Goal: Task Accomplishment & Management: Use online tool/utility

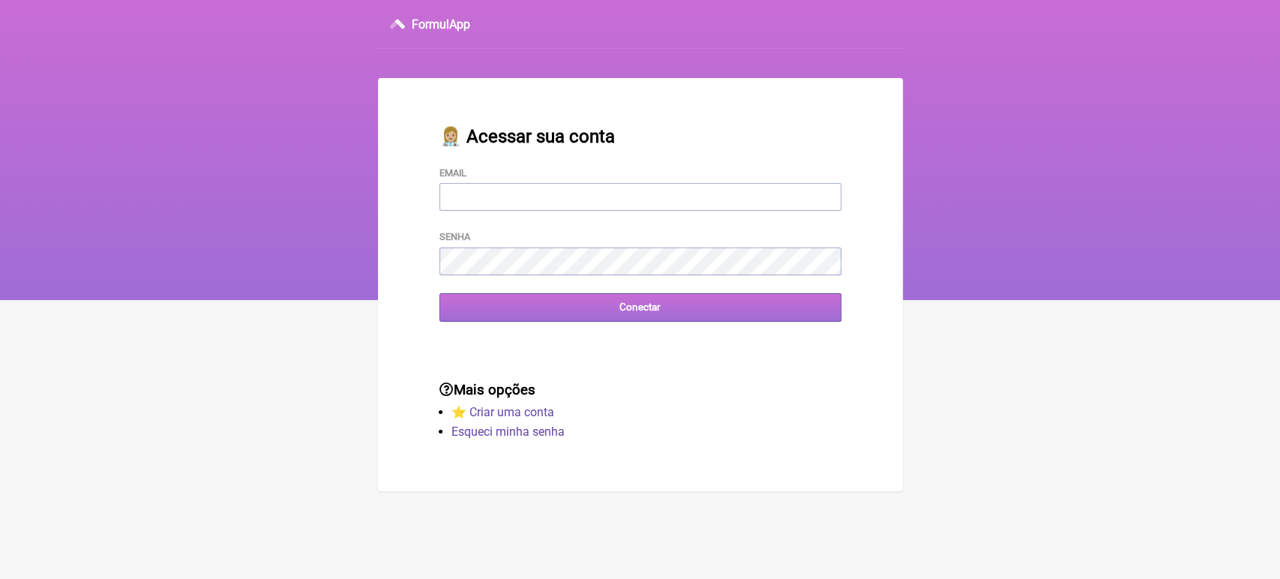
type input "[EMAIL_ADDRESS][DOMAIN_NAME]"
click at [669, 321] on input "Conectar" at bounding box center [640, 307] width 402 height 28
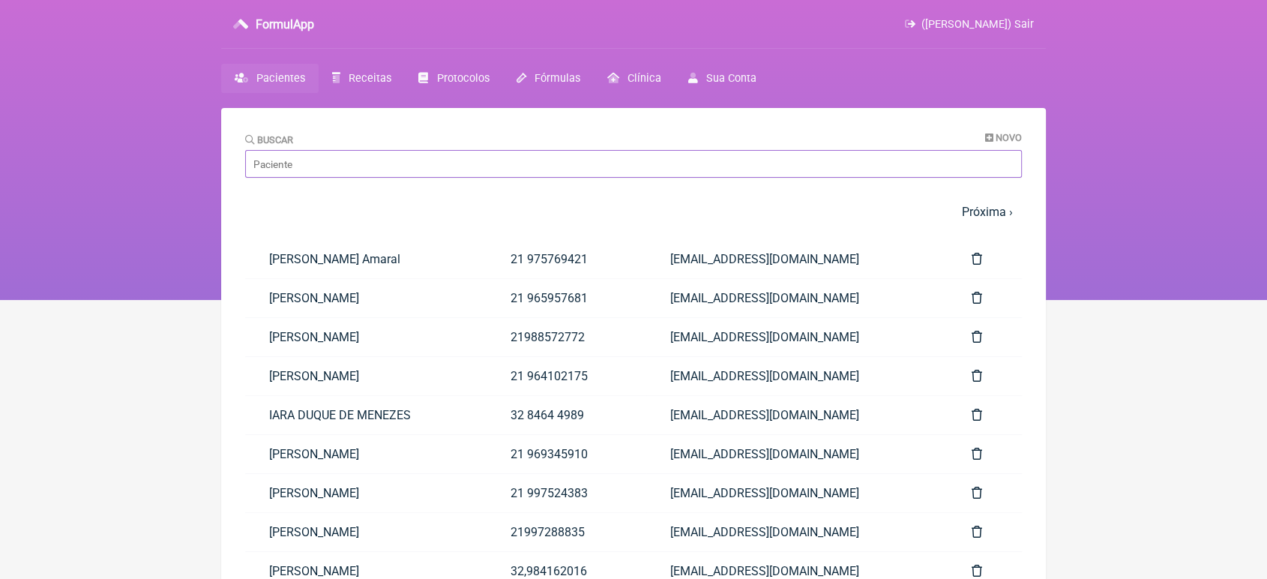
click at [508, 165] on input "Buscar" at bounding box center [633, 164] width 777 height 28
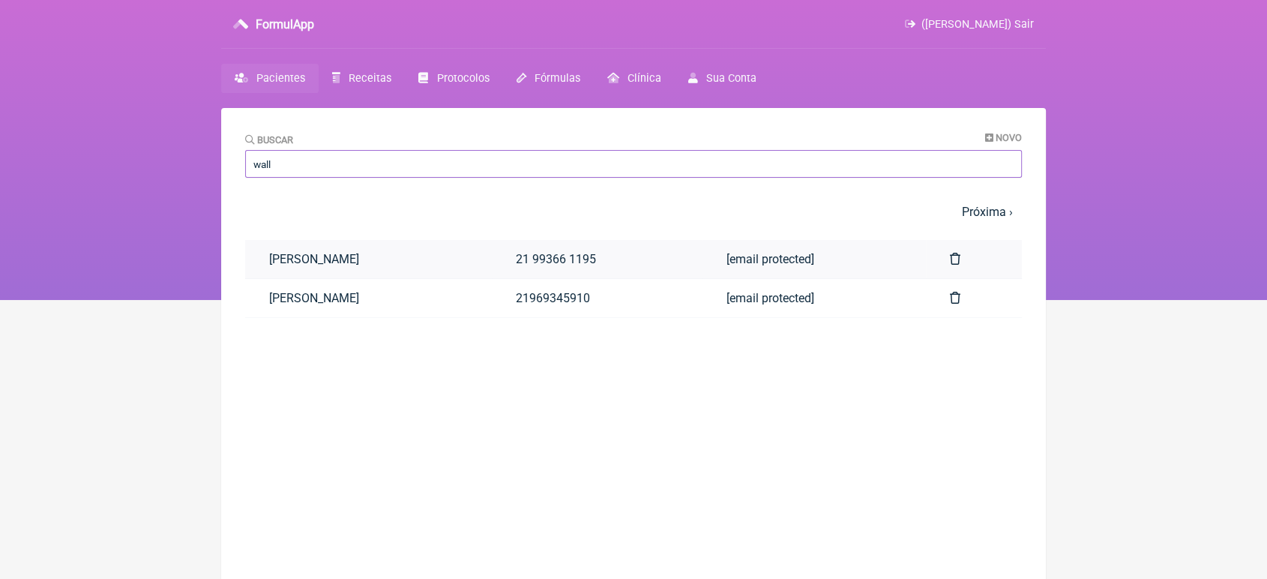
type input "wall"
click at [393, 265] on link "Wallace Batista Soalheiro" at bounding box center [368, 259] width 247 height 38
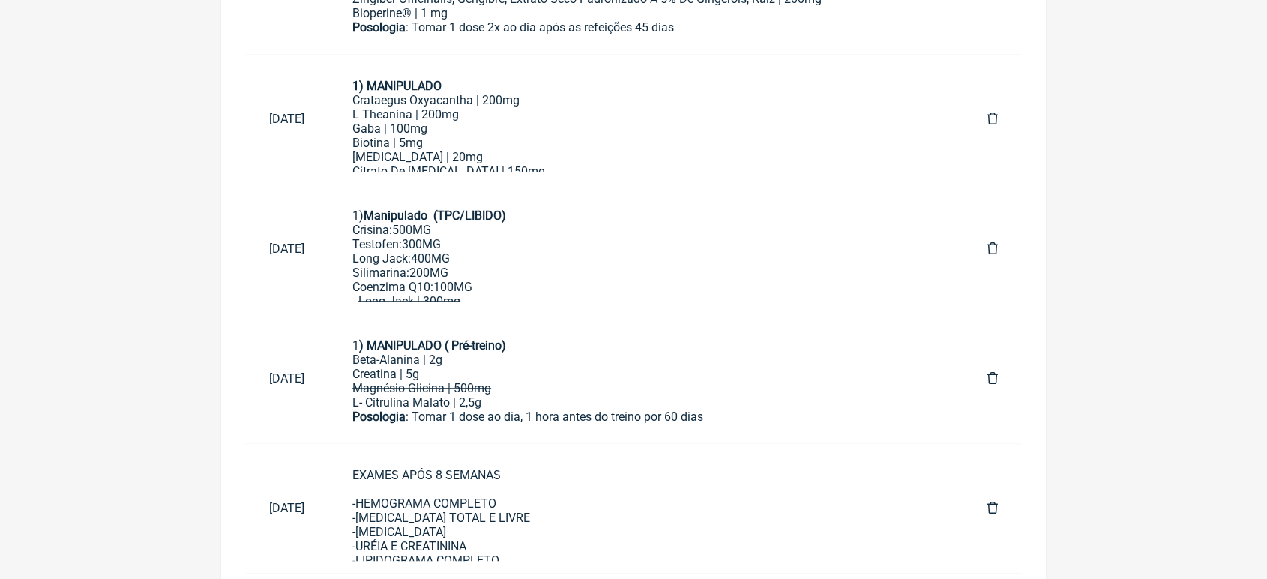
scroll to position [1145, 0]
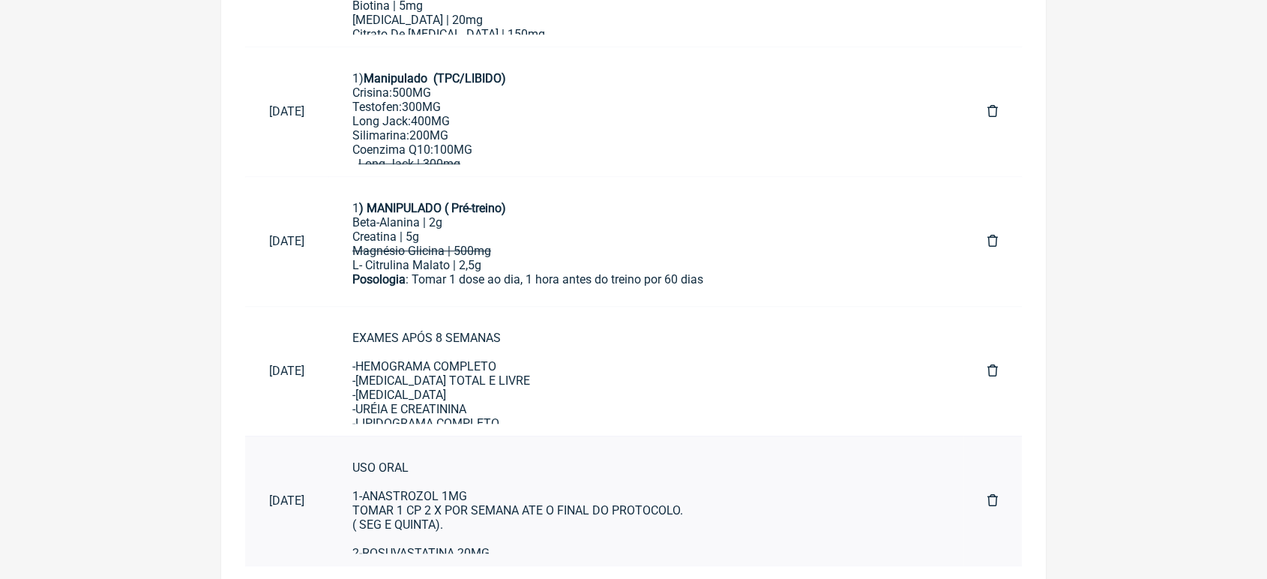
click at [777, 489] on div "USO ORAL 1-ANASTROZOL 1MG TOMAR 1 CP 2 X POR SEMANA ATE O FINAL DO PROTOCOLO. (…" at bounding box center [645, 538] width 587 height 157
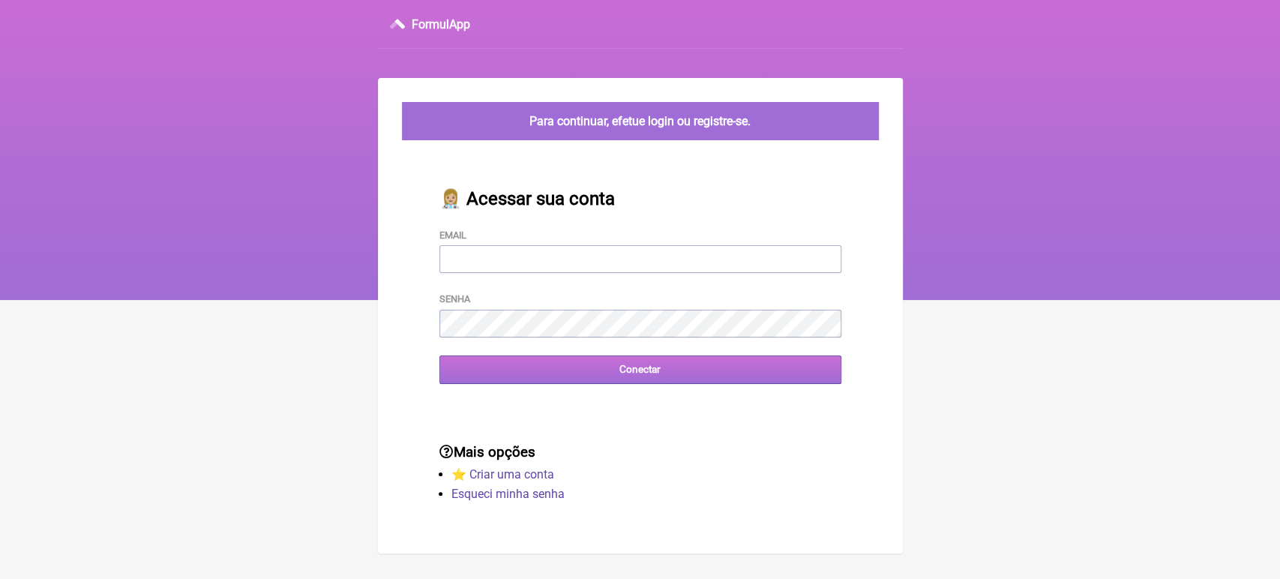
type input "[EMAIL_ADDRESS][DOMAIN_NAME]"
click at [570, 376] on input "Conectar" at bounding box center [640, 369] width 402 height 28
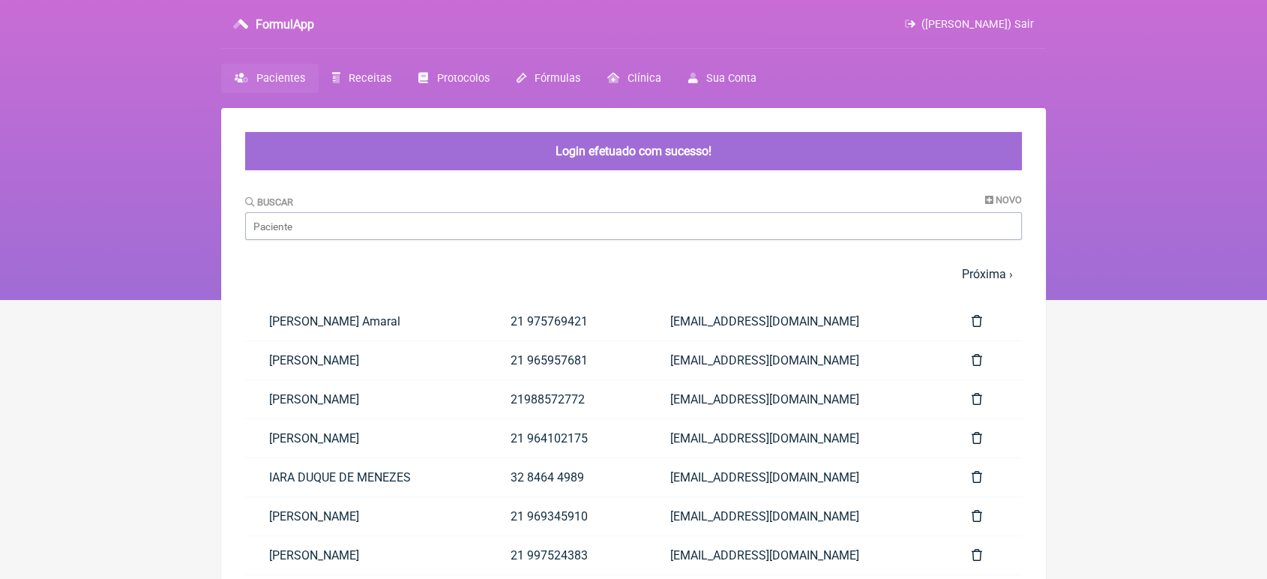
click at [445, 211] on div "Buscar Novo" at bounding box center [633, 217] width 777 height 46
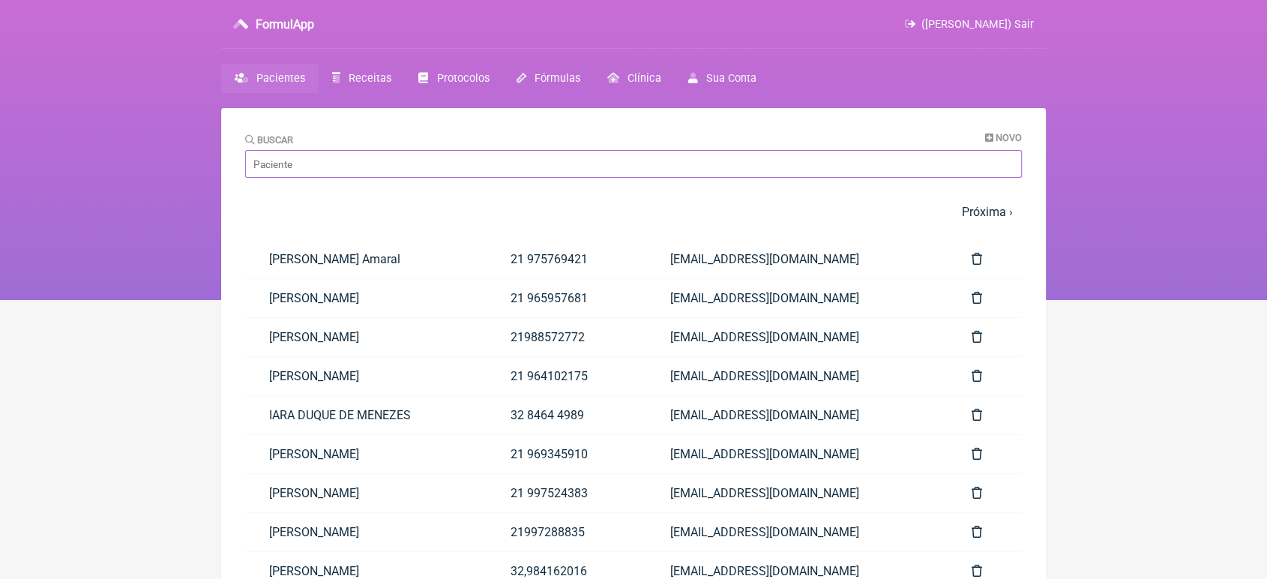
click at [402, 172] on input "Buscar" at bounding box center [633, 164] width 777 height 28
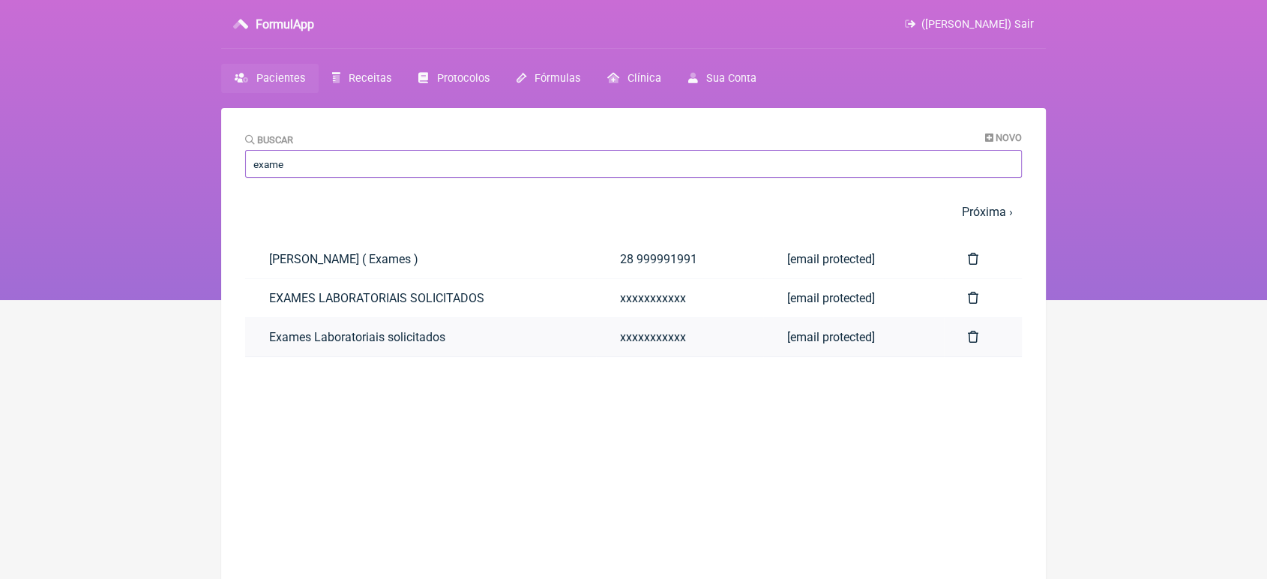
type input "exame"
click at [290, 345] on link "Exames Laboratoriais solicitados" at bounding box center [420, 337] width 351 height 38
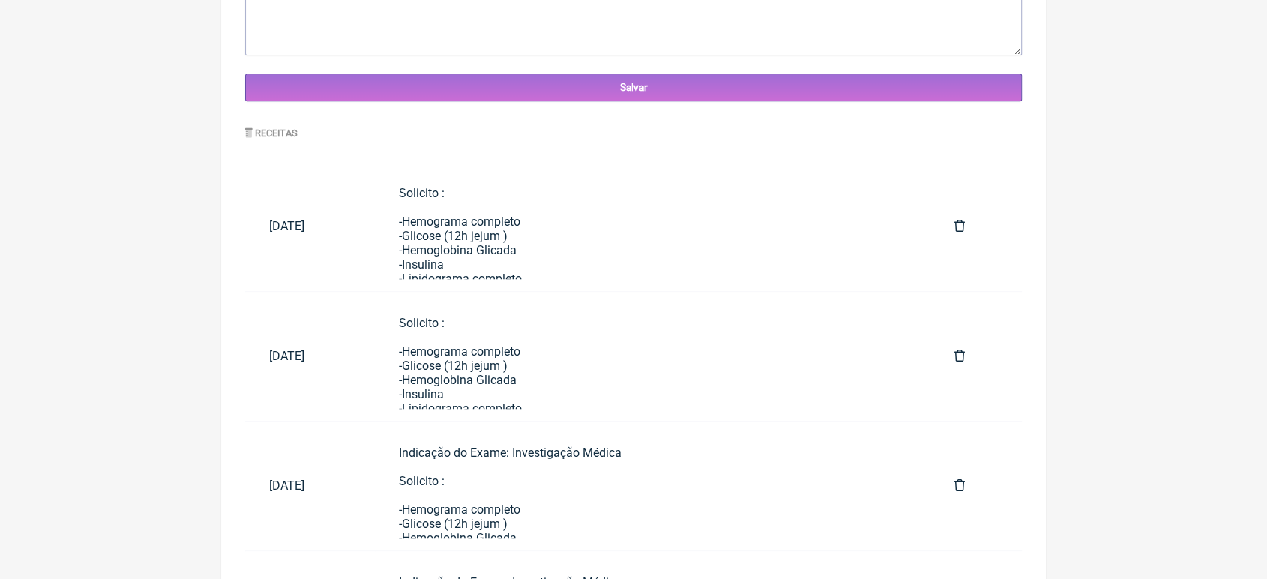
scroll to position [642, 0]
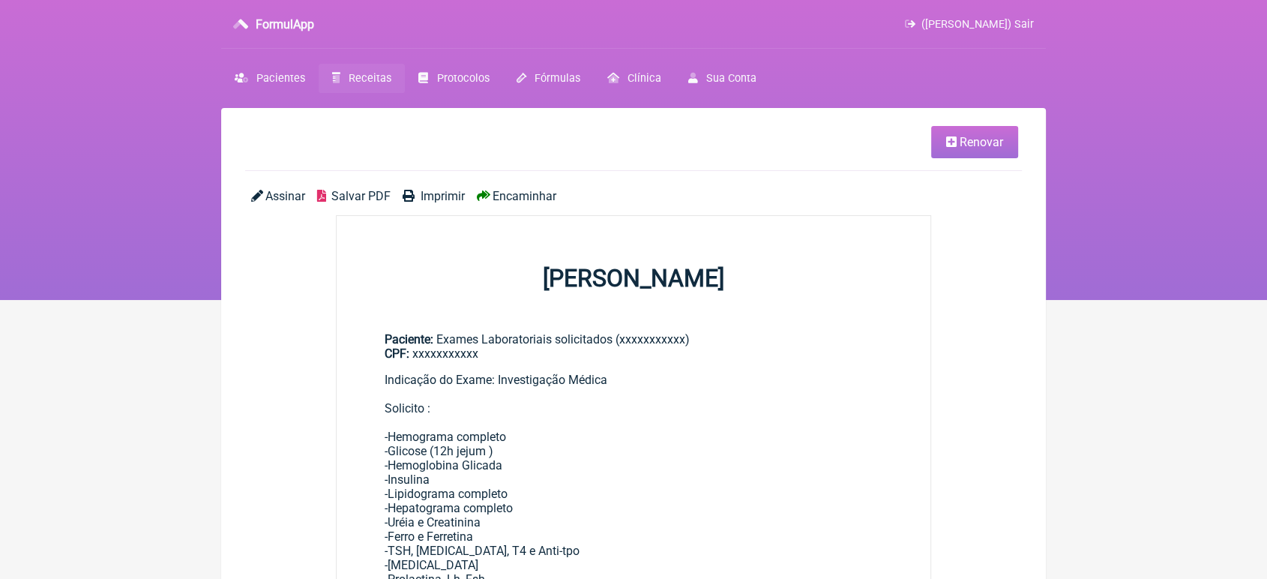
click at [994, 130] on link "Renovar" at bounding box center [974, 142] width 87 height 32
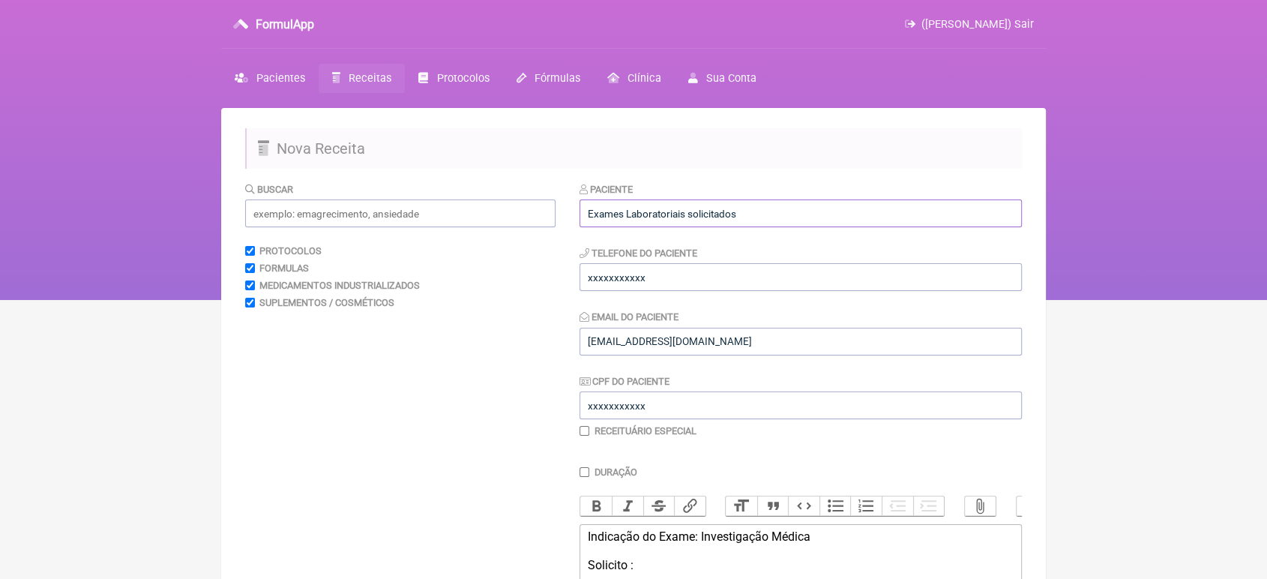
click at [909, 203] on input "Exames Laboratoriais solicitados" at bounding box center [800, 213] width 442 height 28
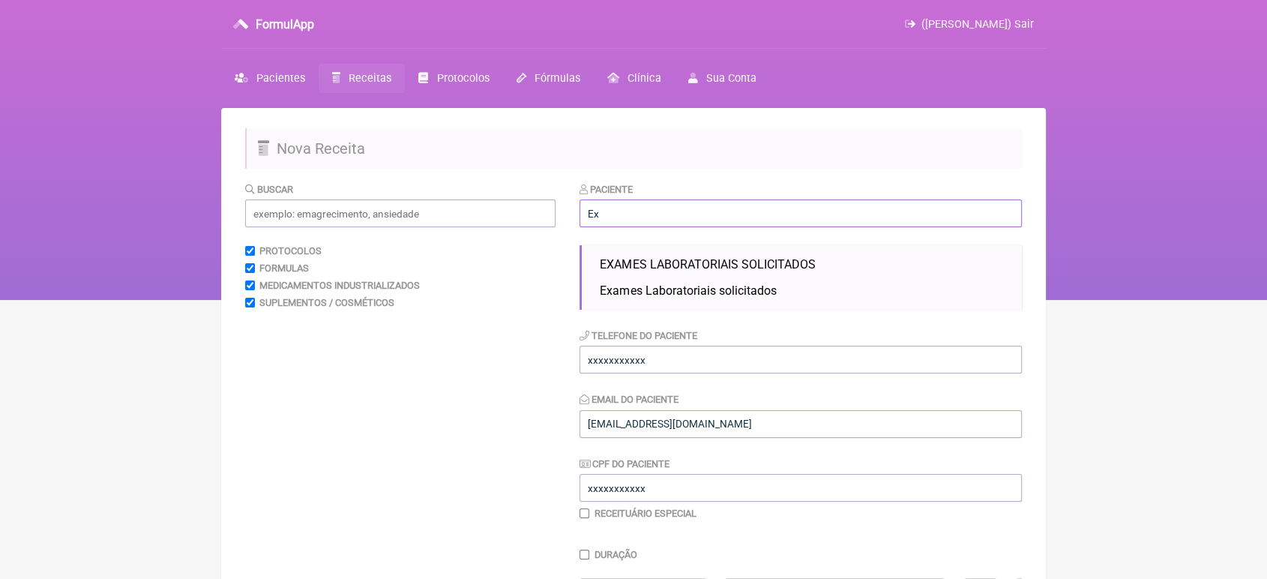
type input "E"
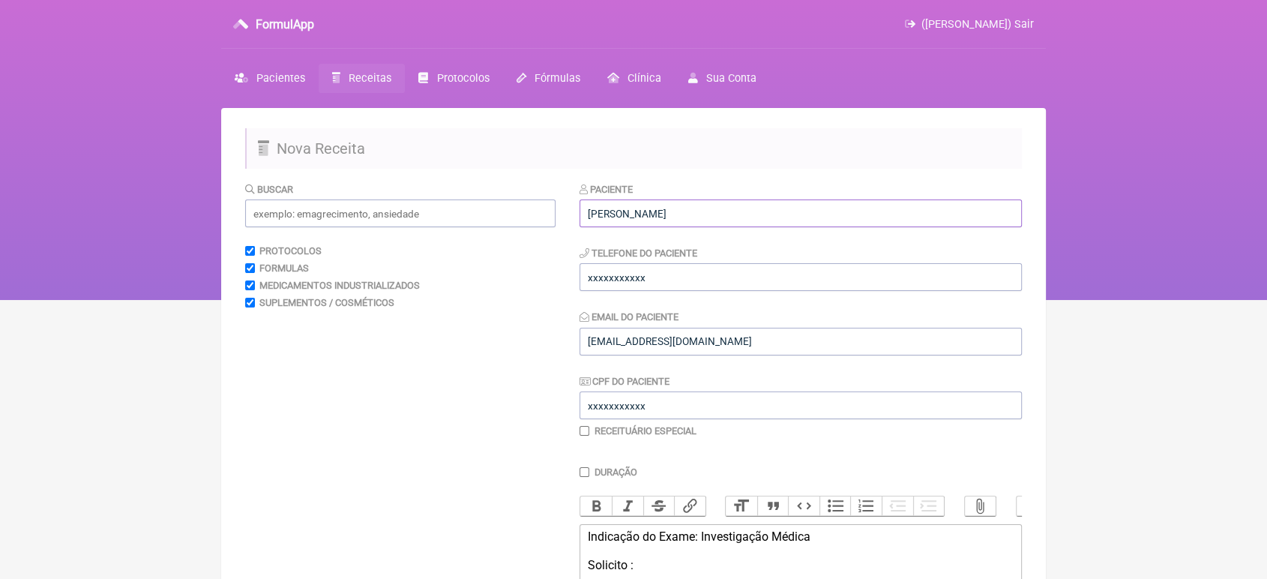
type input "Sérgio Vitorino Garcia Júnior"
click at [864, 262] on div "Telefone do Paciente xxxxxxxxxxx" at bounding box center [800, 268] width 442 height 46
click at [809, 285] on input "xxxxxxxxxxx" at bounding box center [800, 277] width 442 height 28
type input "x"
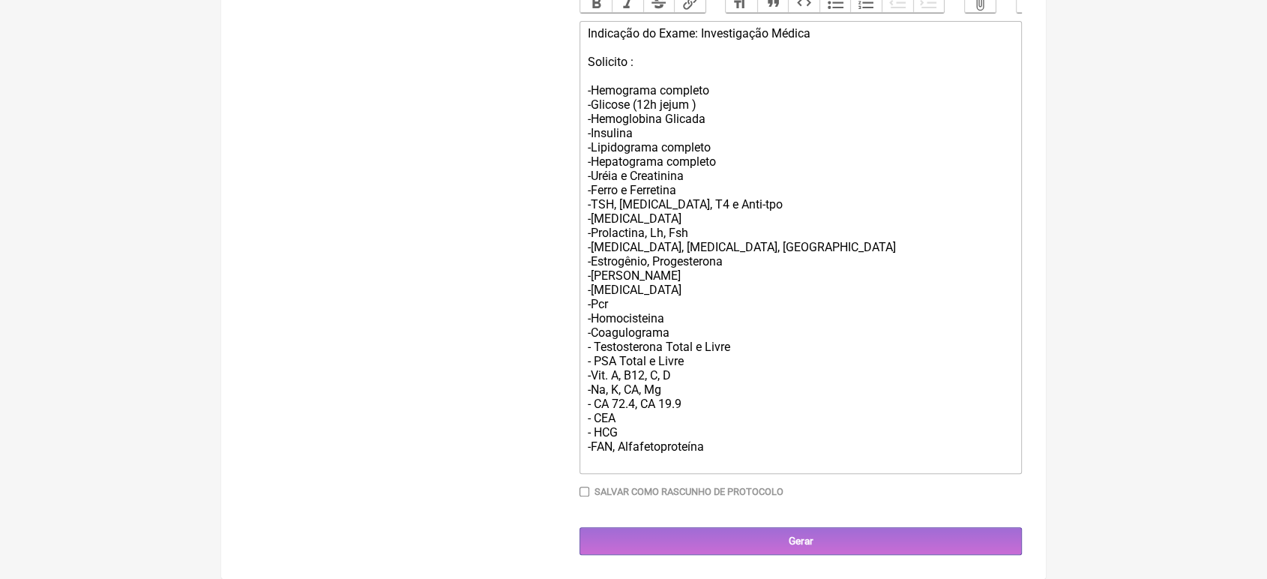
scroll to position [534, 0]
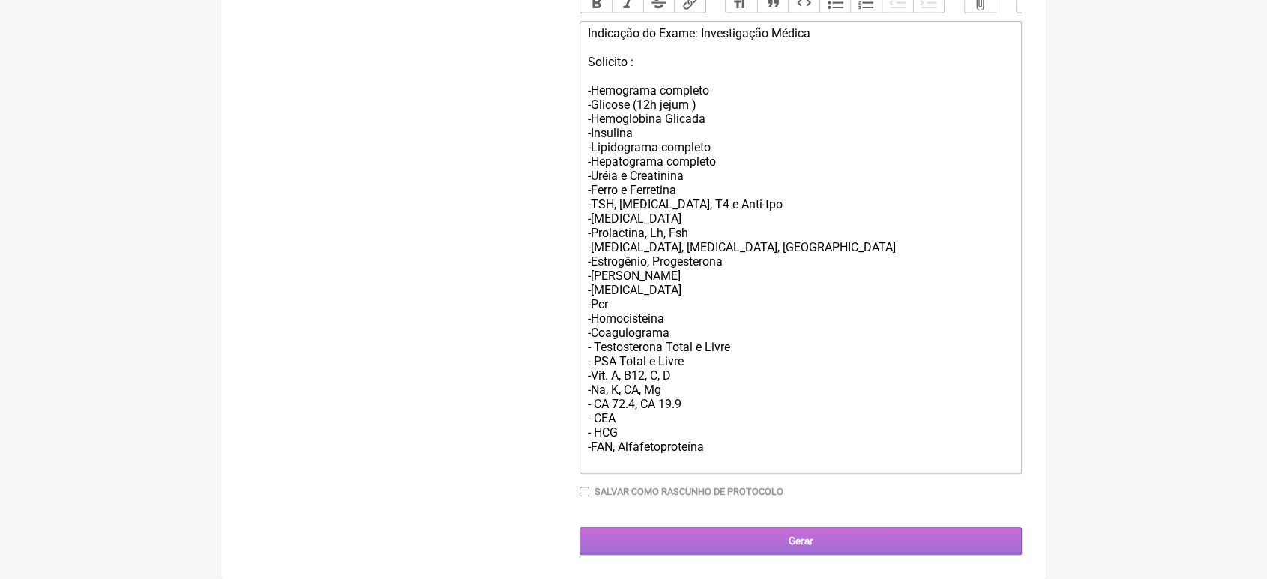
type input "21989548018"
click at [777, 546] on input "Gerar" at bounding box center [800, 541] width 442 height 28
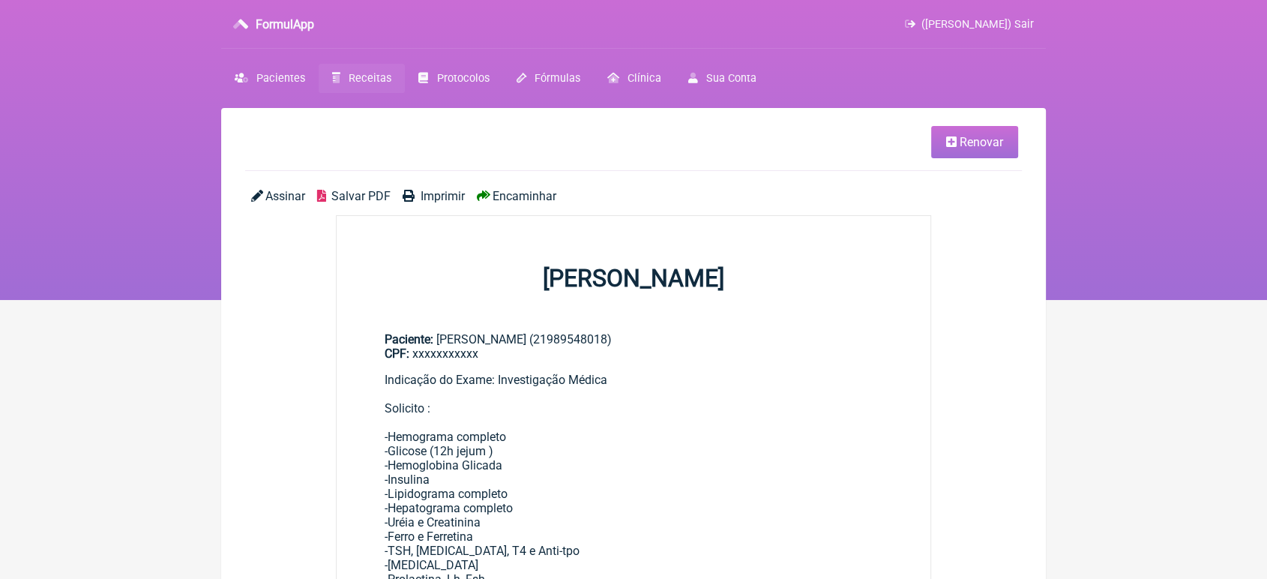
click at [520, 192] on span "Encaminhar" at bounding box center [524, 196] width 64 height 14
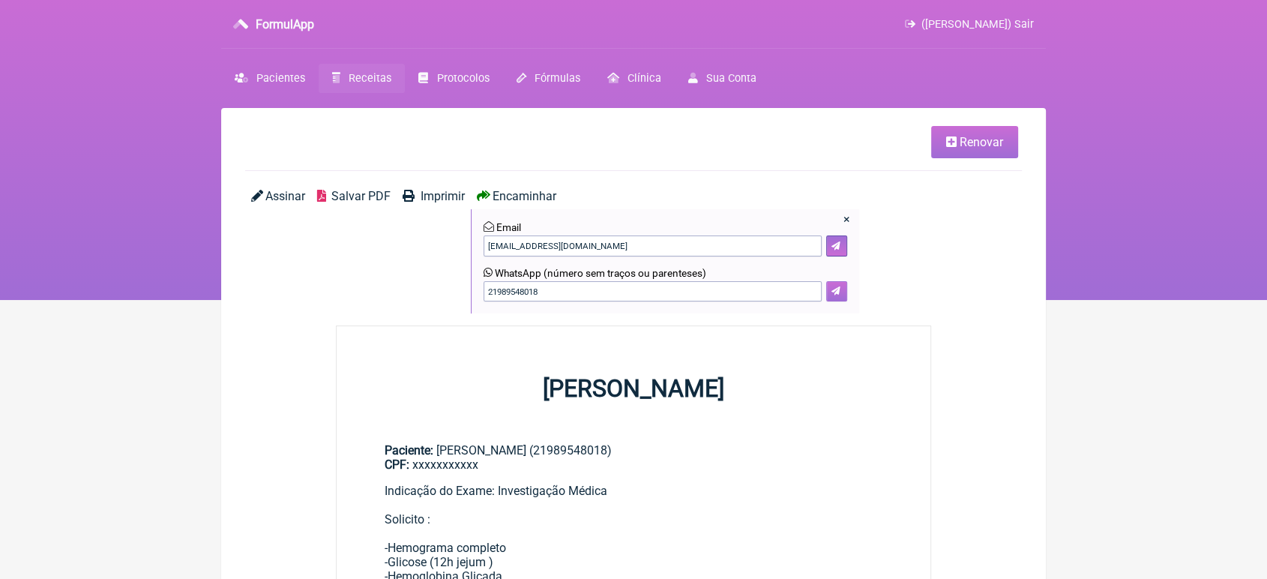
click at [840, 297] on button at bounding box center [836, 291] width 21 height 21
